Goal: Task Accomplishment & Management: Use online tool/utility

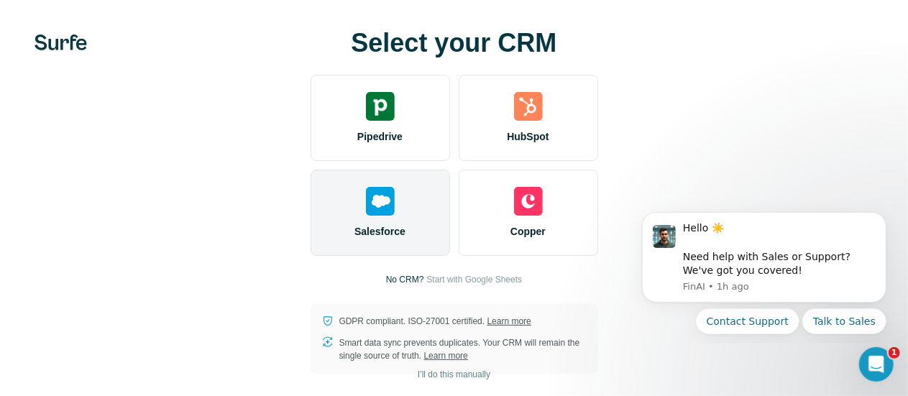
click at [310, 229] on div "Salesforce" at bounding box center [379, 213] width 139 height 86
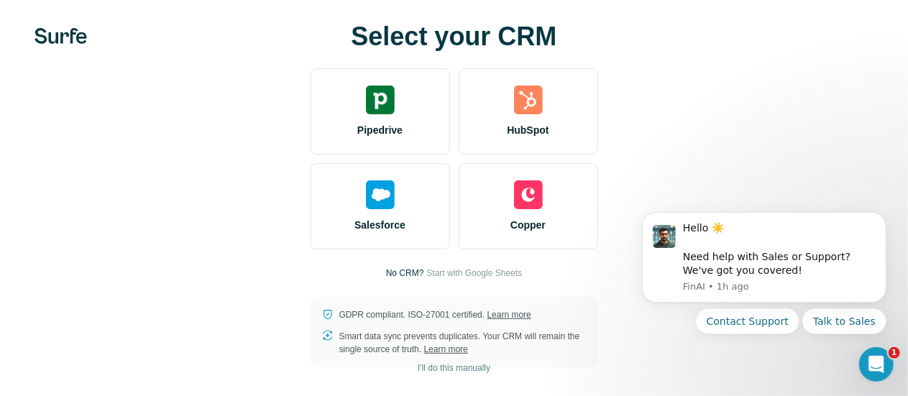
scroll to position [17, 0]
click at [418, 372] on span "I’ll do this manually" at bounding box center [454, 368] width 73 height 13
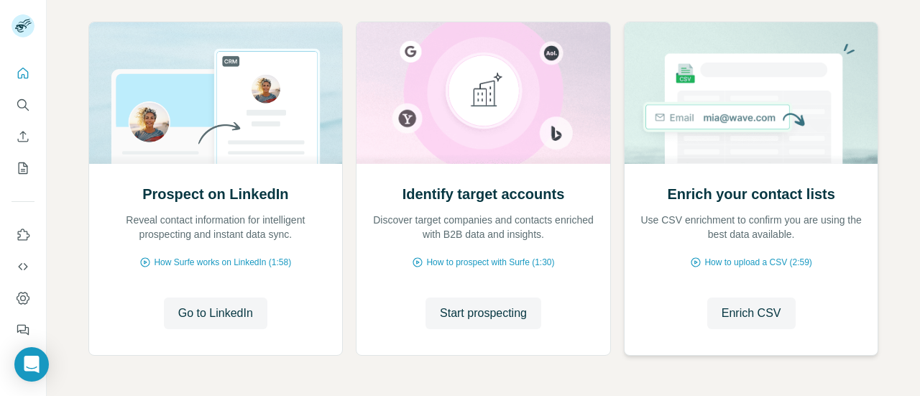
scroll to position [208, 0]
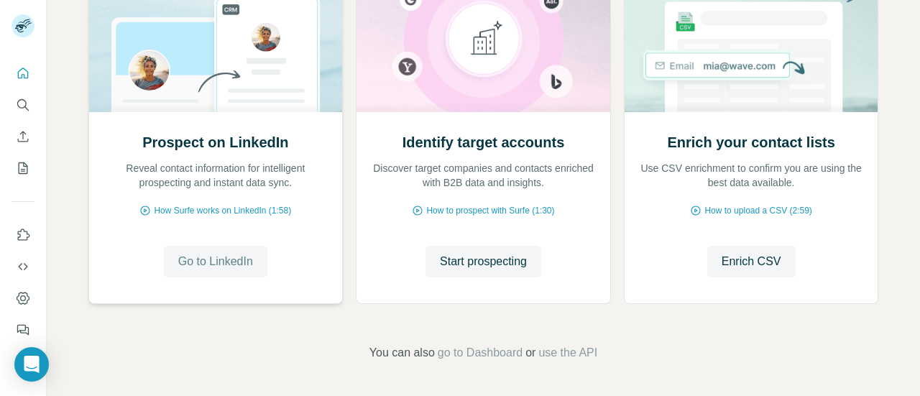
click at [229, 257] on span "Go to LinkedIn" at bounding box center [215, 261] width 75 height 17
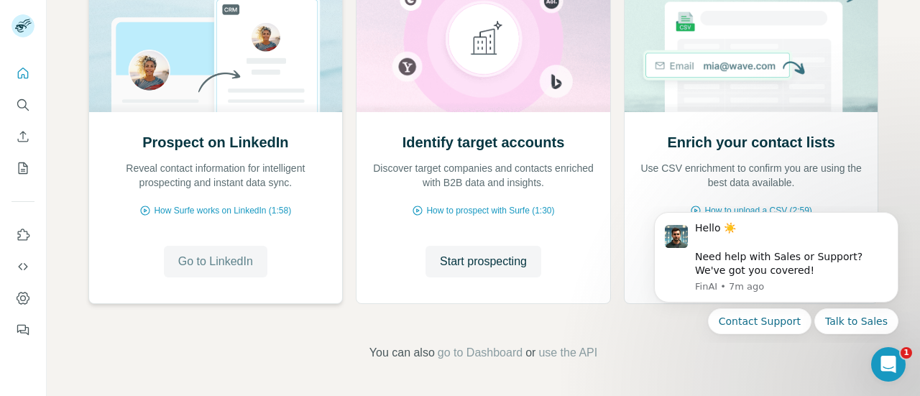
scroll to position [0, 0]
